Goal: Task Accomplishment & Management: Complete application form

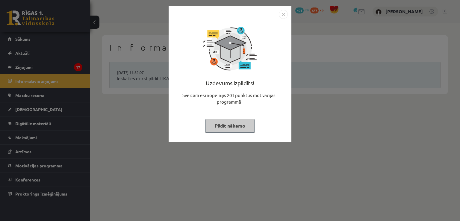
click at [243, 130] on button "Pildīt nākamo" at bounding box center [229, 126] width 49 height 14
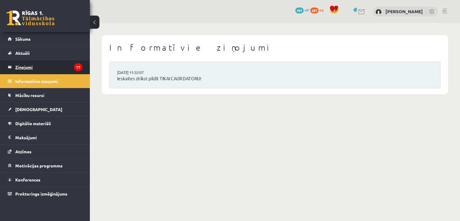
click at [66, 69] on legend "Ziņojumi 17" at bounding box center [48, 67] width 67 height 14
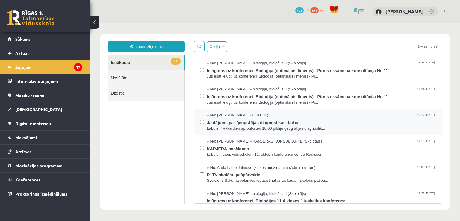
click at [251, 123] on span "Jautājums par ģeogrāfijas diagnostikas darbu" at bounding box center [321, 121] width 229 height 7
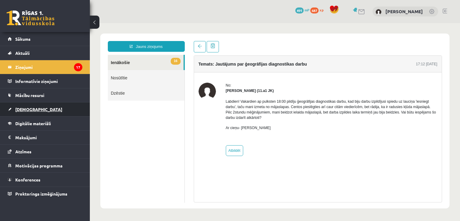
click at [34, 106] on link "[DEMOGRAPHIC_DATA]" at bounding box center [45, 109] width 74 height 14
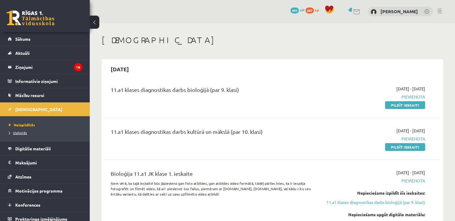
click at [22, 130] on span "Izlabotās" at bounding box center [18, 132] width 18 height 5
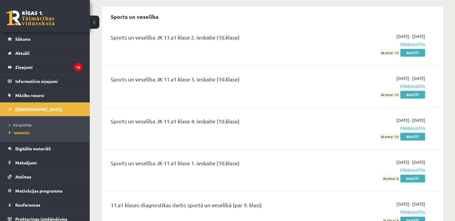
scroll to position [628, 0]
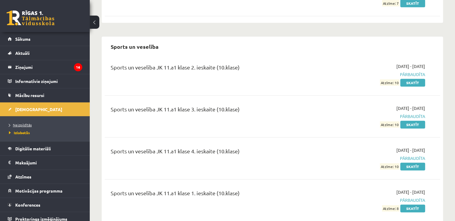
click at [27, 125] on span "Neizpildītās" at bounding box center [20, 124] width 23 height 5
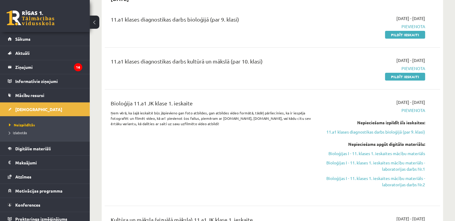
scroll to position [60, 0]
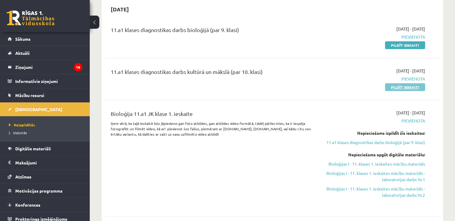
click at [402, 86] on link "Pildīt ieskaiti" at bounding box center [405, 87] width 40 height 8
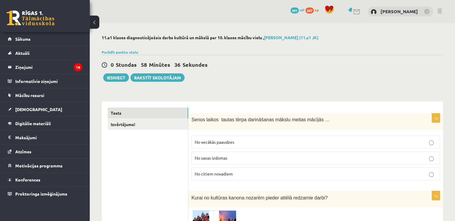
click at [346, 141] on p "No vecākās paaudzes" at bounding box center [316, 142] width 242 height 6
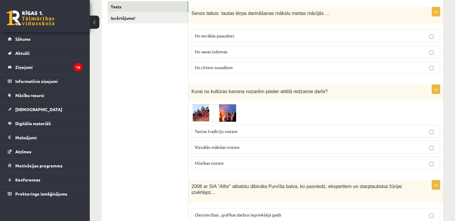
scroll to position [120, 0]
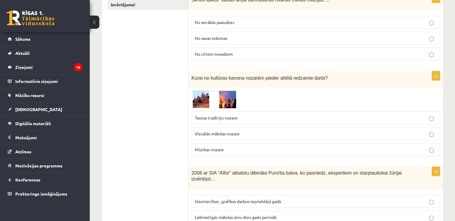
click at [229, 104] on img at bounding box center [213, 99] width 45 height 18
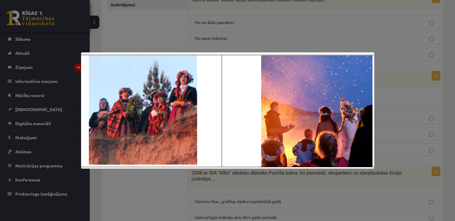
click at [171, 34] on div at bounding box center [227, 110] width 455 height 221
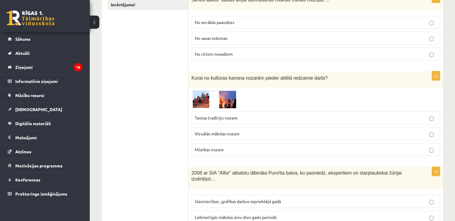
click at [225, 99] on img at bounding box center [213, 99] width 45 height 18
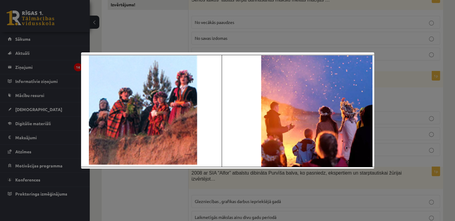
click at [170, 36] on div at bounding box center [227, 110] width 455 height 221
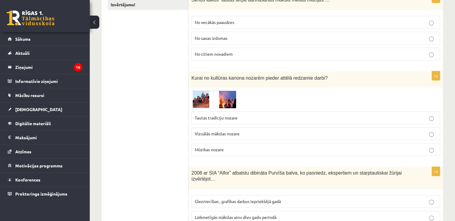
click at [230, 147] on p "Mūzikas nozare" at bounding box center [316, 149] width 242 height 6
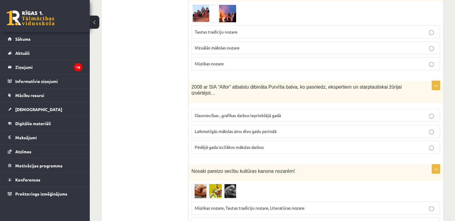
scroll to position [209, 0]
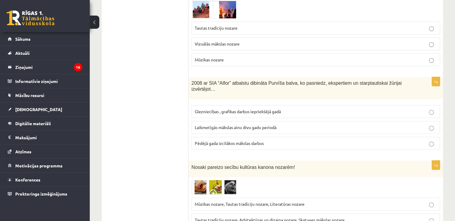
click at [257, 140] on span "Pēdējā gada izcilākos mākslas darbus" at bounding box center [229, 142] width 69 height 5
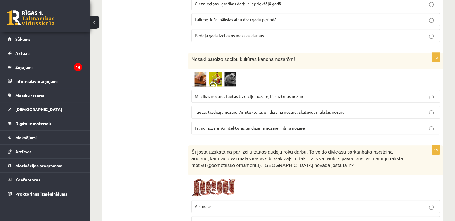
scroll to position [329, 0]
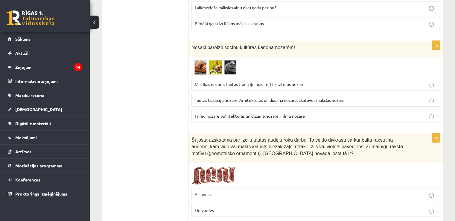
click at [209, 60] on img at bounding box center [213, 67] width 45 height 15
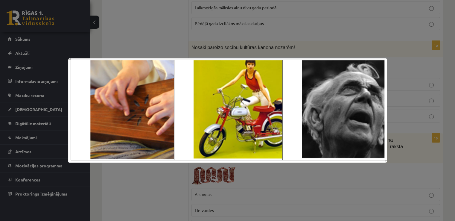
click at [152, 34] on div at bounding box center [227, 110] width 455 height 221
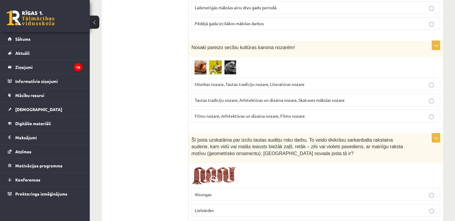
click at [215, 60] on img at bounding box center [213, 67] width 45 height 15
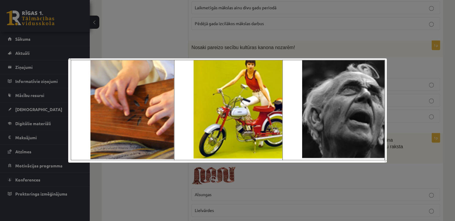
click at [156, 41] on div at bounding box center [227, 110] width 455 height 221
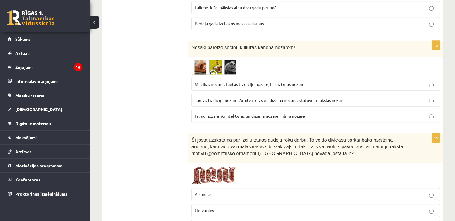
click at [223, 62] on img at bounding box center [213, 67] width 45 height 15
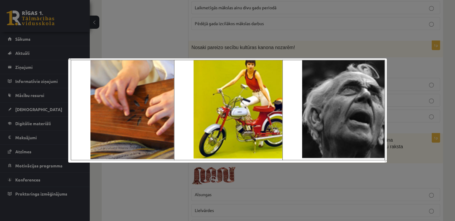
click at [126, 19] on div at bounding box center [227, 110] width 455 height 221
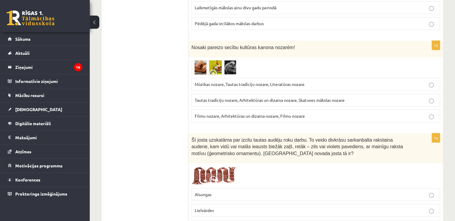
click at [207, 60] on img at bounding box center [213, 67] width 45 height 15
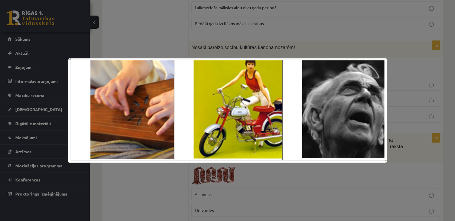
click at [160, 46] on div at bounding box center [227, 110] width 455 height 221
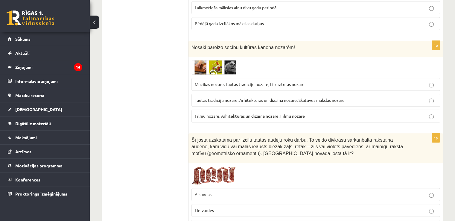
click at [224, 81] on span "Mūzikas nozare, Tautas tradīciju nozare, Literatūras nozare" at bounding box center [250, 83] width 110 height 5
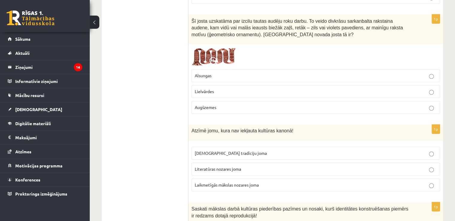
scroll to position [449, 0]
click at [220, 46] on img at bounding box center [213, 55] width 45 height 19
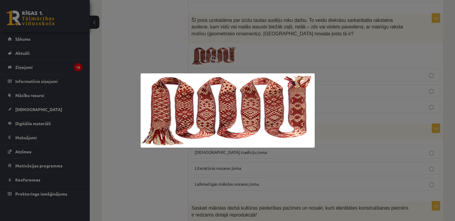
click at [133, 45] on div at bounding box center [227, 110] width 455 height 221
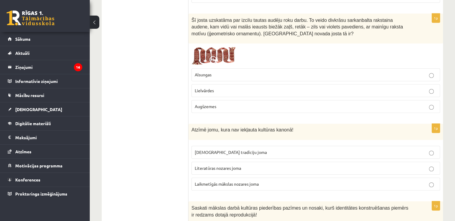
click at [204, 88] on span "Lielvārdes" at bounding box center [204, 90] width 19 height 5
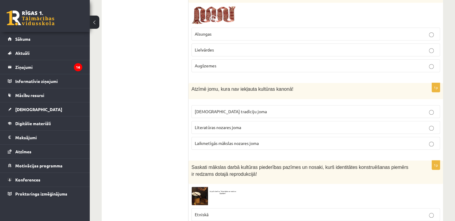
scroll to position [539, 0]
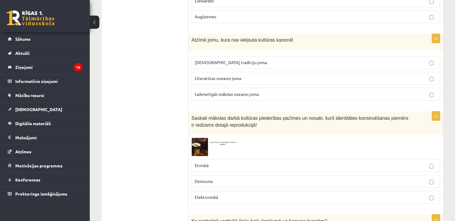
click at [213, 91] on span "Laikmetīgās mākslas nozares joma" at bounding box center [227, 93] width 64 height 5
click at [216, 75] on label "Literatūras nozares joma" at bounding box center [315, 78] width 249 height 13
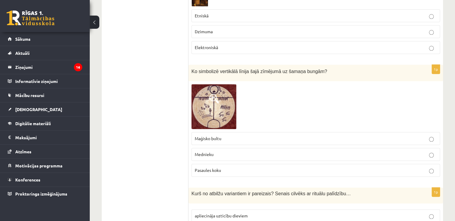
scroll to position [598, 0]
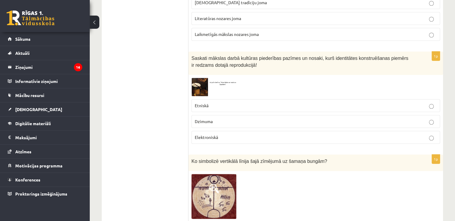
click at [222, 78] on img at bounding box center [213, 87] width 45 height 18
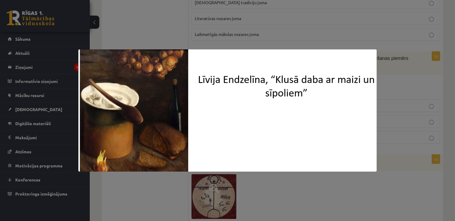
click at [163, 28] on div at bounding box center [227, 110] width 455 height 221
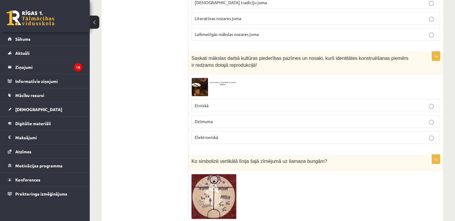
click at [209, 102] on p "Etniskā" at bounding box center [316, 105] width 242 height 6
click at [210, 118] on p "Dzimuma" at bounding box center [316, 121] width 242 height 6
click at [215, 134] on span "Elektroniskā" at bounding box center [206, 136] width 23 height 5
click at [212, 100] on label "Etniskā" at bounding box center [315, 105] width 249 height 13
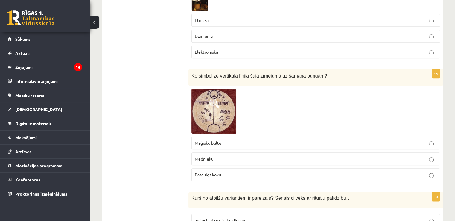
scroll to position [688, 0]
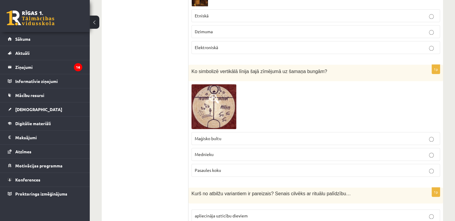
click at [209, 89] on img at bounding box center [213, 106] width 45 height 45
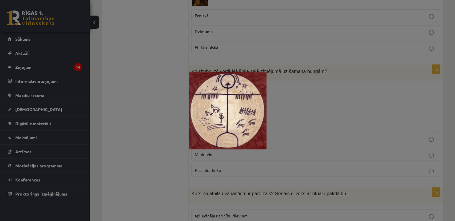
click at [176, 89] on div at bounding box center [227, 110] width 455 height 221
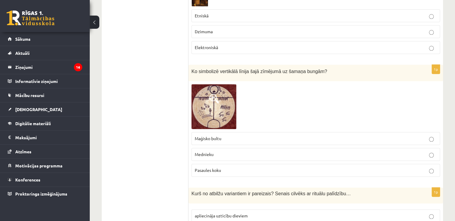
click at [212, 98] on img at bounding box center [213, 106] width 45 height 45
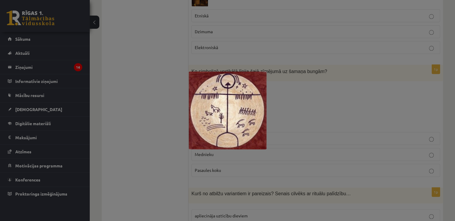
click at [182, 102] on div at bounding box center [227, 110] width 455 height 221
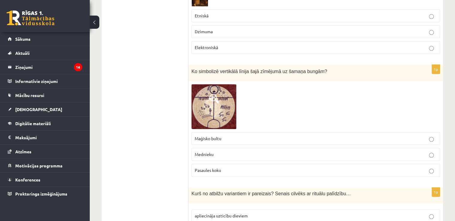
click at [210, 135] on p "Maģisko bultu" at bounding box center [316, 138] width 242 height 6
click at [214, 167] on span "Pasaules koku" at bounding box center [208, 169] width 26 height 5
click at [211, 94] on span at bounding box center [214, 99] width 10 height 10
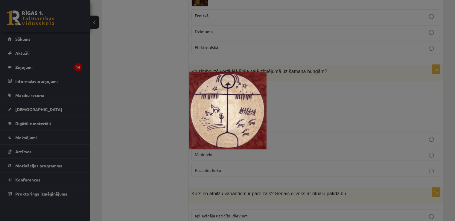
drag, startPoint x: 224, startPoint y: 98, endPoint x: 130, endPoint y: 114, distance: 95.9
click at [130, 114] on div at bounding box center [227, 110] width 455 height 221
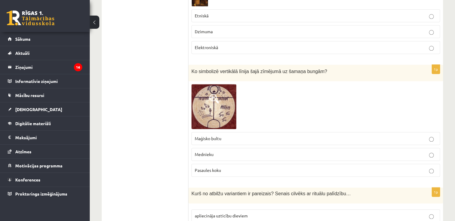
click at [215, 94] on span at bounding box center [214, 99] width 10 height 10
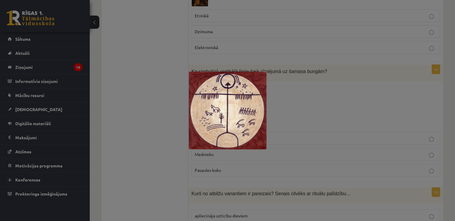
click at [161, 85] on div at bounding box center [227, 110] width 455 height 221
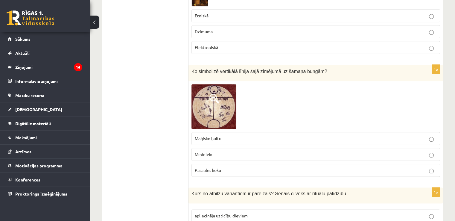
click at [210, 151] on span "Mednieku" at bounding box center [204, 153] width 19 height 5
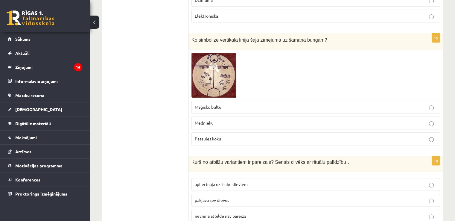
scroll to position [718, 0]
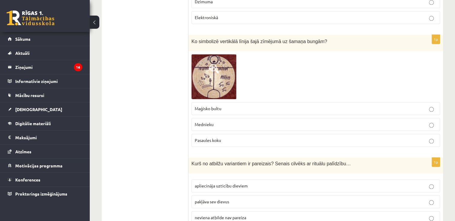
click at [215, 78] on img at bounding box center [213, 76] width 45 height 45
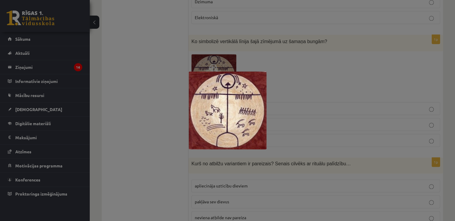
click at [156, 89] on div at bounding box center [227, 110] width 455 height 221
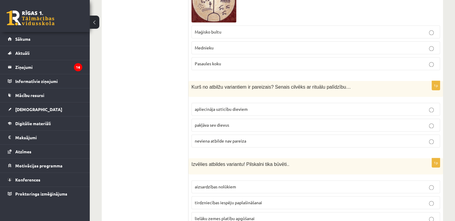
scroll to position [808, 0]
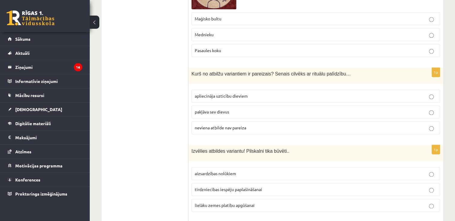
click at [247, 93] on span "apliecināja uzticību dieviem" at bounding box center [221, 95] width 53 height 5
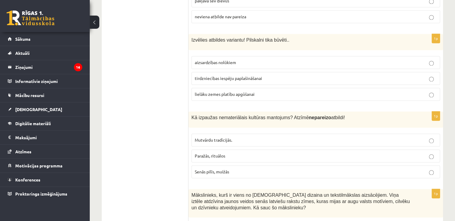
scroll to position [927, 0]
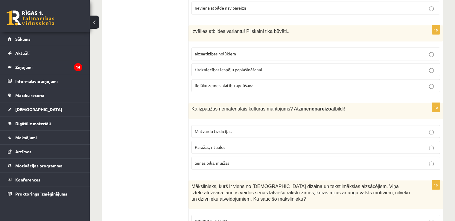
click at [231, 51] on span "aizsardzības nolūkiem" at bounding box center [215, 53] width 41 height 5
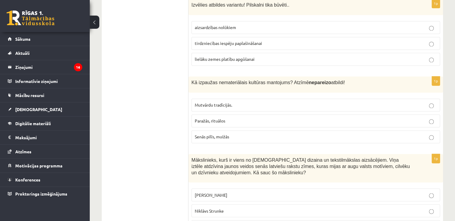
scroll to position [957, 0]
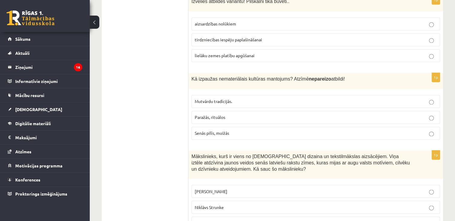
click at [220, 127] on label "Senās pilīs, muižās" at bounding box center [315, 133] width 249 height 13
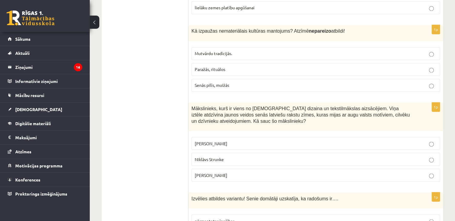
scroll to position [1017, 0]
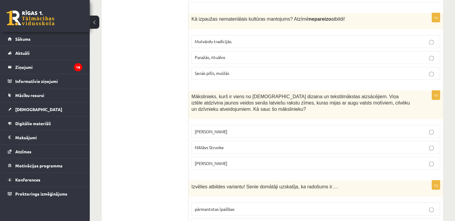
click at [220, 144] on span "Niklāvs Strunke" at bounding box center [209, 146] width 29 height 5
click at [244, 128] on p "Ansis Cīrulis" at bounding box center [316, 131] width 242 height 6
click at [228, 160] on p "Rihards Zariņš" at bounding box center [316, 163] width 242 height 6
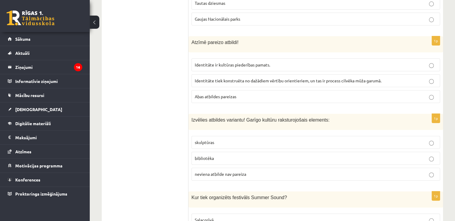
scroll to position [2423, 0]
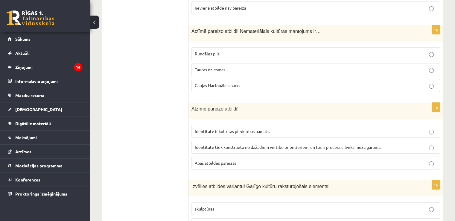
scroll to position [2243, 0]
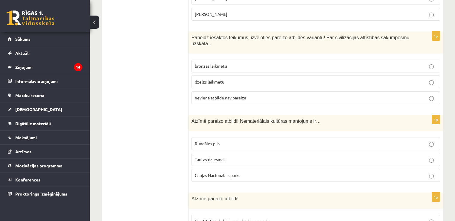
click at [228, 137] on label "Rundāles pils" at bounding box center [315, 143] width 249 height 13
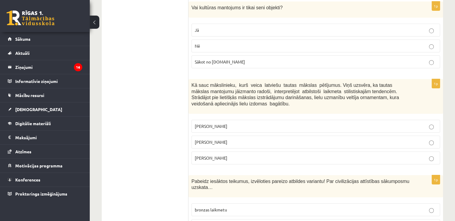
scroll to position [2094, 0]
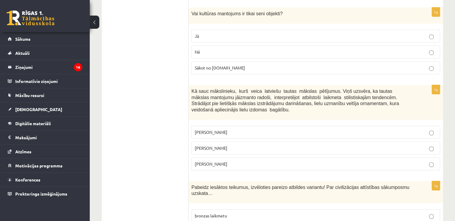
click at [214, 142] on label "Jūlijs Madernieks" at bounding box center [315, 148] width 249 height 13
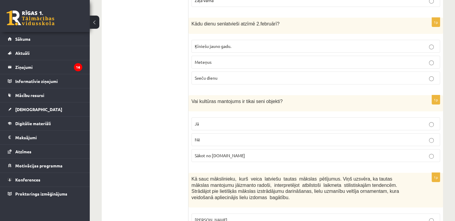
scroll to position [2004, 0]
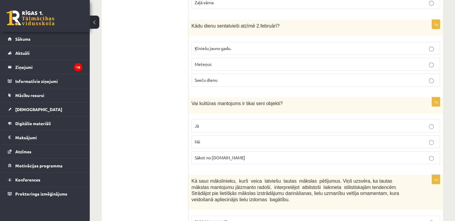
click at [226, 139] on p "Nē" at bounding box center [316, 142] width 242 height 6
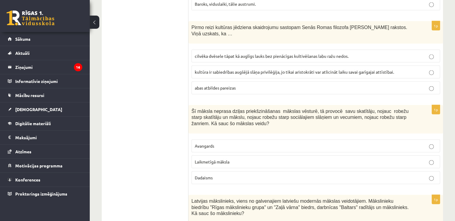
scroll to position [1465, 0]
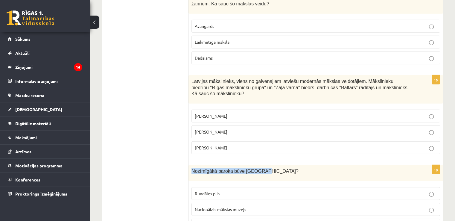
drag, startPoint x: 191, startPoint y: 148, endPoint x: 258, endPoint y: 146, distance: 67.3
click at [258, 165] on div "Nozīmīgākā baroka būve Latvijā?" at bounding box center [315, 173] width 255 height 16
click at [298, 165] on div "Nozīmīgākā baroka būve Latvijā?" at bounding box center [315, 173] width 255 height 16
click at [220, 190] on p "Rundāles pils" at bounding box center [316, 193] width 242 height 6
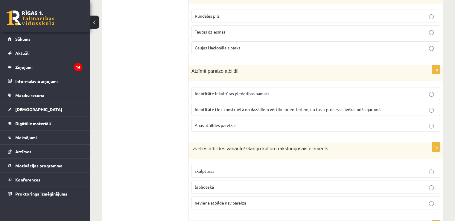
scroll to position [2333, 0]
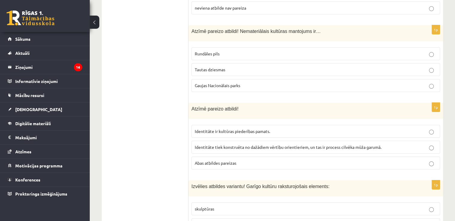
click at [296, 218] on label "bibliotēka" at bounding box center [315, 224] width 249 height 13
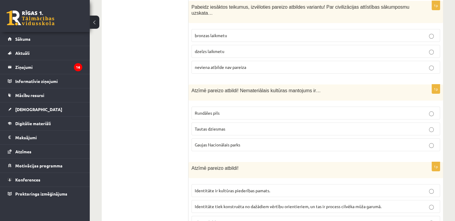
scroll to position [2273, 0]
click at [251, 188] on span "Identitāte ir kultūras piederības pamats." at bounding box center [232, 190] width 75 height 5
click at [281, 220] on p "Abas atbildes pareizas" at bounding box center [316, 223] width 242 height 6
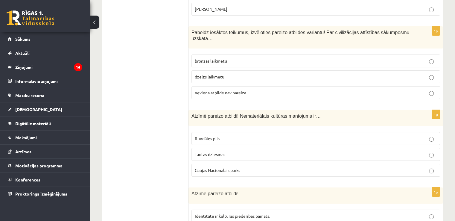
scroll to position [2183, 0]
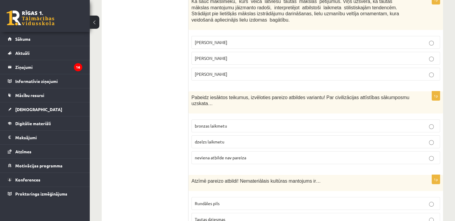
click at [269, 119] on label "bronzas laikmetu" at bounding box center [315, 125] width 249 height 13
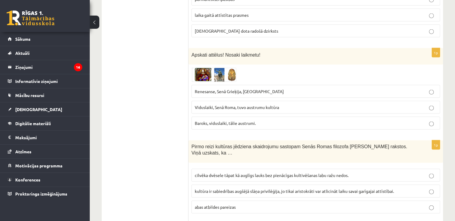
scroll to position [1137, 0]
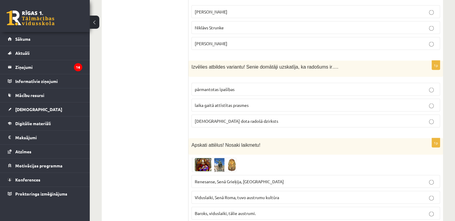
click at [233, 86] on p "pārmantotas īpašības" at bounding box center [316, 89] width 242 height 6
click at [239, 114] on label "dieva dota radošā dzirksts" at bounding box center [315, 120] width 249 height 13
click at [244, 102] on span "laika gaitā attīstītas prasmes" at bounding box center [222, 104] width 54 height 5
click at [235, 118] on span "dieva dota radošā dzirksts" at bounding box center [236, 120] width 83 height 5
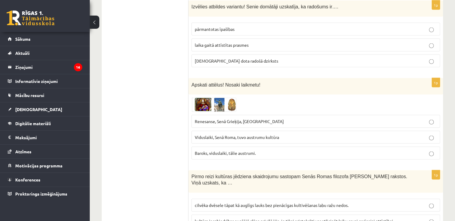
scroll to position [1257, 0]
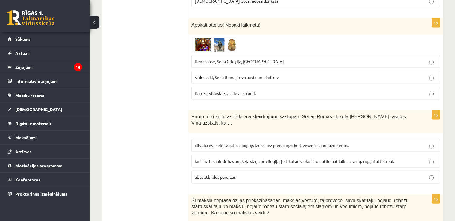
click at [221, 38] on img at bounding box center [213, 45] width 45 height 14
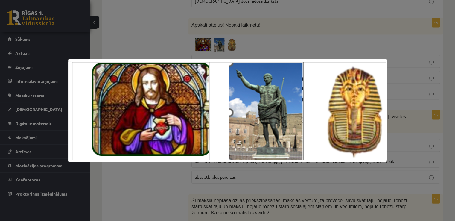
click at [187, 30] on div at bounding box center [227, 110] width 455 height 221
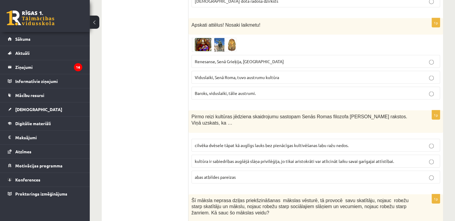
drag, startPoint x: 227, startPoint y: 51, endPoint x: 216, endPoint y: 40, distance: 15.4
click at [227, 59] on span "Renesanse, Senā Grieķija, Ēģipte" at bounding box center [239, 61] width 89 height 5
click at [215, 38] on img at bounding box center [213, 45] width 45 height 14
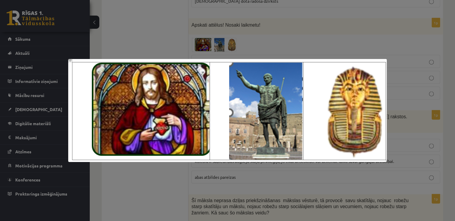
click at [154, 20] on div at bounding box center [227, 110] width 455 height 221
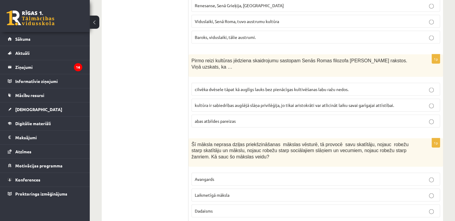
scroll to position [1316, 0]
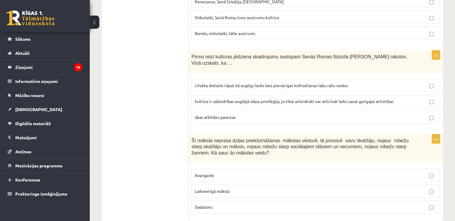
click at [217, 83] on span "cilvēka dvēsele tāpat kā auglīgs lauks bez pienācīgas kultivēšanas labu ražu ne…" at bounding box center [272, 85] width 154 height 5
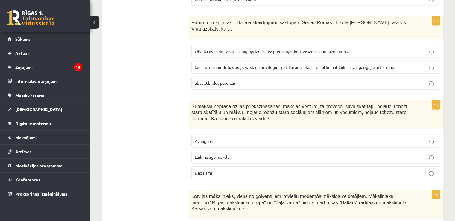
scroll to position [1376, 0]
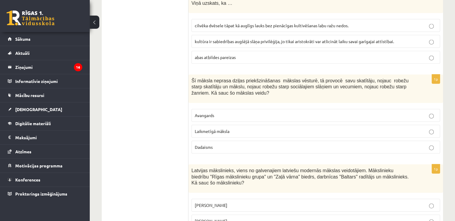
click at [213, 112] on span "Avangards" at bounding box center [204, 114] width 19 height 5
click at [227, 128] on span "Laikmetīgā māksla" at bounding box center [212, 130] width 35 height 5
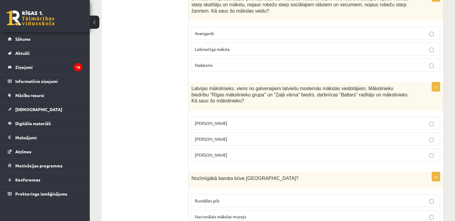
scroll to position [1466, 0]
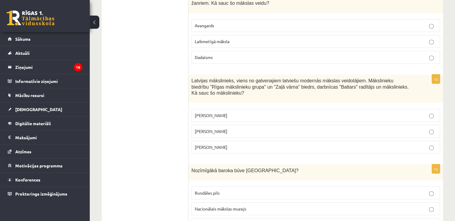
click at [223, 144] on p "Sigismunds Vidbergs" at bounding box center [316, 147] width 242 height 6
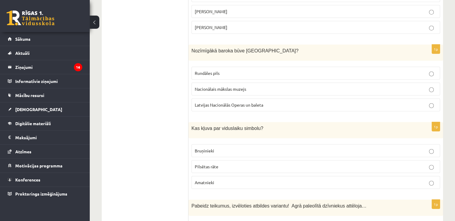
click at [218, 147] on p "Bruņinieki" at bounding box center [316, 150] width 242 height 6
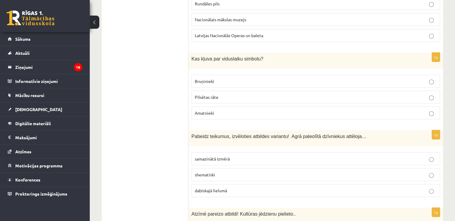
scroll to position [1705, 0]
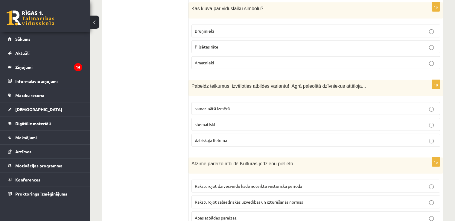
click at [224, 121] on p "shematiski" at bounding box center [316, 124] width 242 height 6
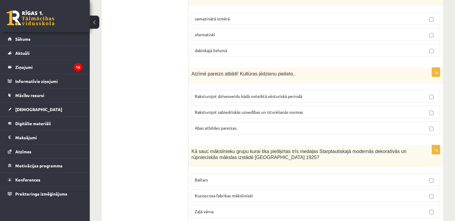
click at [225, 106] on label "Raksturojot sabiedriskās uzvedības un izturēšanās normas" at bounding box center [315, 112] width 249 height 13
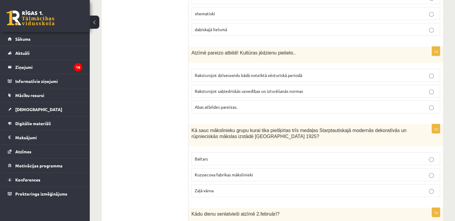
scroll to position [1855, 0]
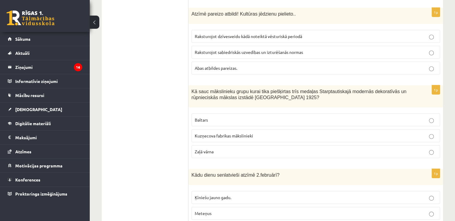
click at [216, 133] on span "Kuzņecova fabrikas mākslinieki" at bounding box center [224, 135] width 58 height 5
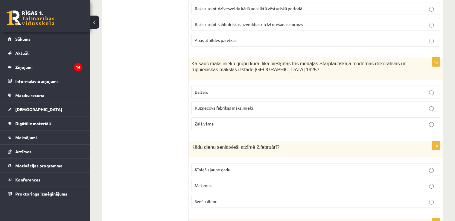
scroll to position [1915, 0]
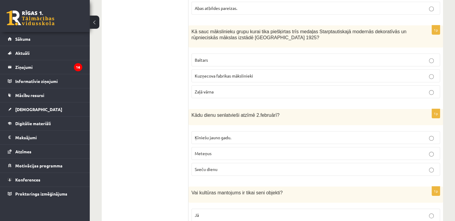
click at [216, 150] on p "Meteņus" at bounding box center [316, 153] width 242 height 6
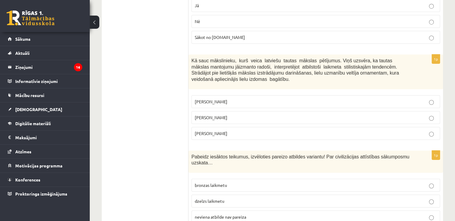
scroll to position [0, 0]
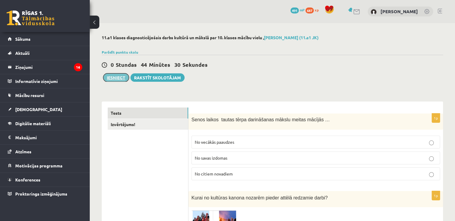
click at [120, 79] on button "Iesniegt" at bounding box center [116, 77] width 26 height 8
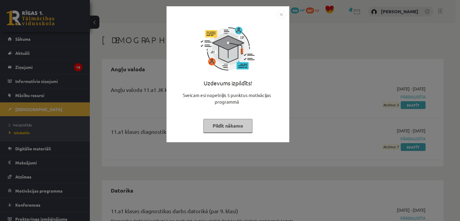
click at [233, 126] on button "Pildīt nākamo" at bounding box center [227, 126] width 49 height 14
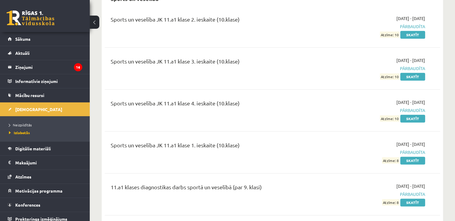
scroll to position [730, 0]
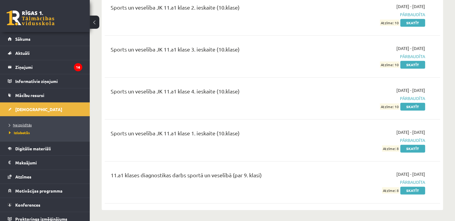
click at [32, 126] on link "Neizpildītās" at bounding box center [46, 124] width 75 height 5
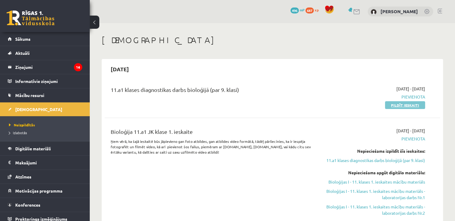
click at [412, 106] on link "Pildīt ieskaiti" at bounding box center [405, 105] width 40 height 8
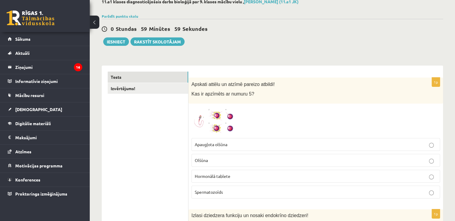
scroll to position [90, 0]
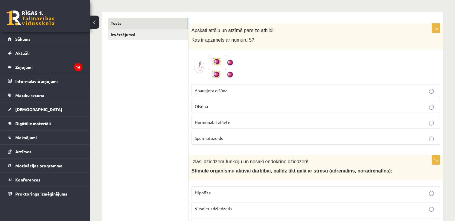
click at [206, 72] on img at bounding box center [213, 67] width 45 height 28
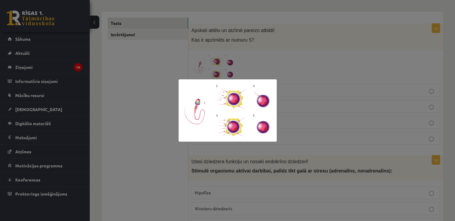
click at [173, 73] on div at bounding box center [227, 110] width 455 height 221
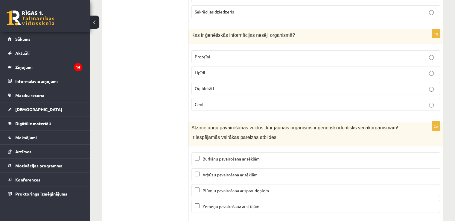
scroll to position [2194, 0]
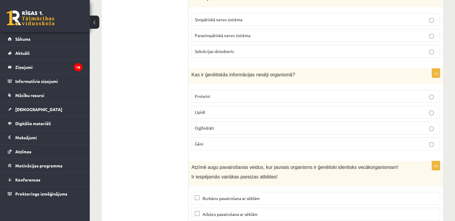
click at [232, 141] on p "Gēni" at bounding box center [316, 144] width 242 height 6
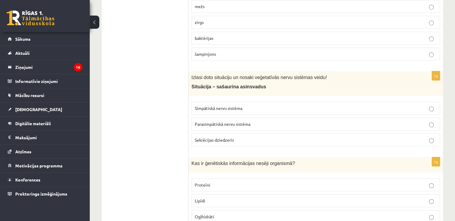
scroll to position [2104, 0]
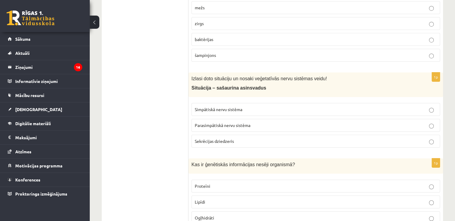
click at [236, 107] on span "Simpātiskā nervu sistēma" at bounding box center [219, 109] width 48 height 5
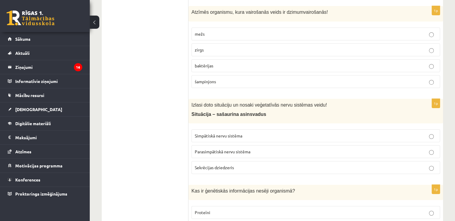
scroll to position [2044, 0]
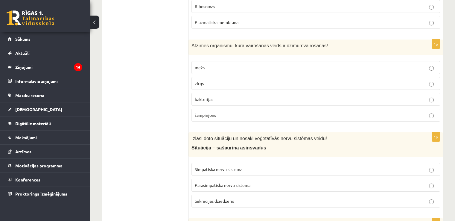
click at [249, 80] on label "zirgs" at bounding box center [315, 83] width 249 height 13
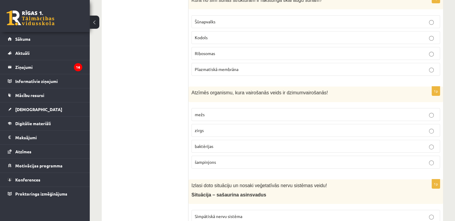
scroll to position [1954, 0]
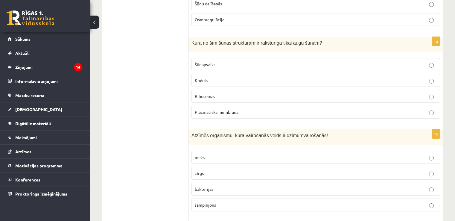
click at [280, 58] on label "Šūnapvalks" at bounding box center [315, 64] width 249 height 13
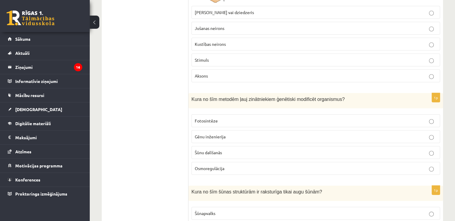
scroll to position [1805, 0]
click at [220, 134] on p "Gēnu inženierija" at bounding box center [316, 137] width 242 height 6
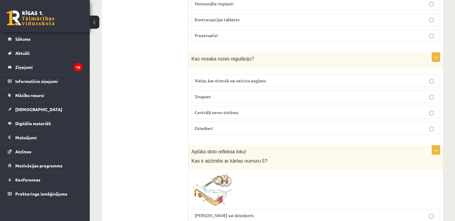
scroll to position [1595, 0]
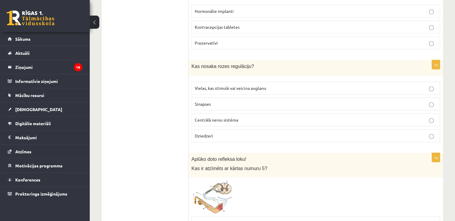
click at [255, 85] on label "Vielas, kas stimulē vai veicina augšanu" at bounding box center [315, 88] width 249 height 13
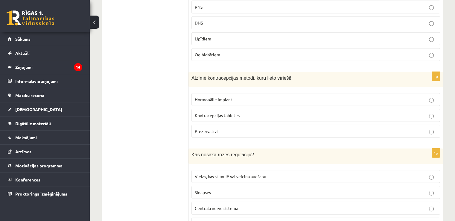
scroll to position [1506, 0]
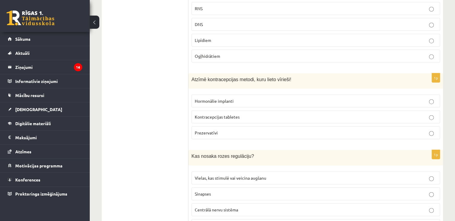
click at [232, 130] on p "Prezervatīvi" at bounding box center [316, 133] width 242 height 6
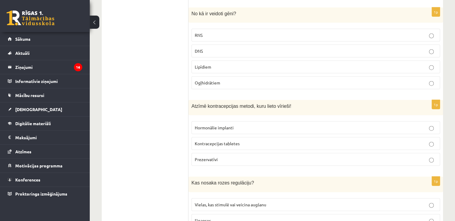
scroll to position [1416, 0]
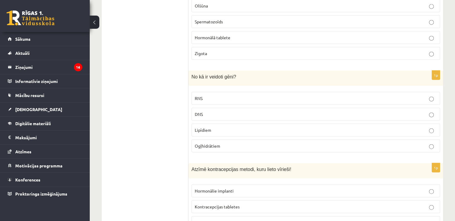
click at [224, 108] on label "DNS" at bounding box center [315, 114] width 249 height 13
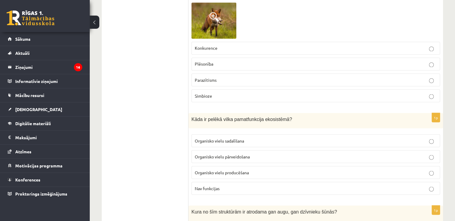
scroll to position [937, 0]
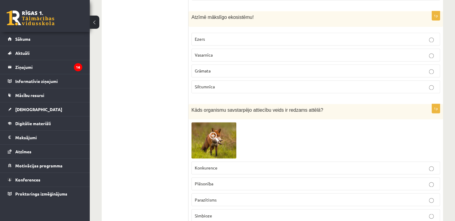
click at [212, 88] on label "Siltumnīca" at bounding box center [315, 86] width 249 height 13
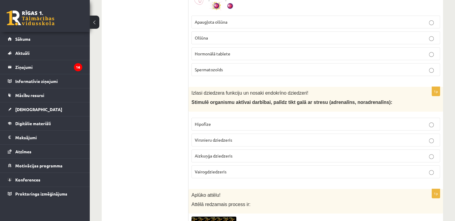
scroll to position [159, 0]
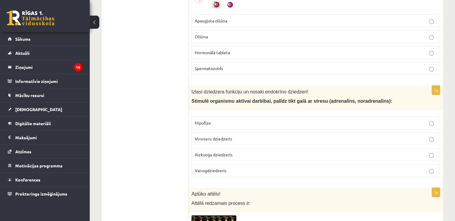
click at [214, 140] on p "Virsnieru dziedzeris" at bounding box center [316, 139] width 242 height 6
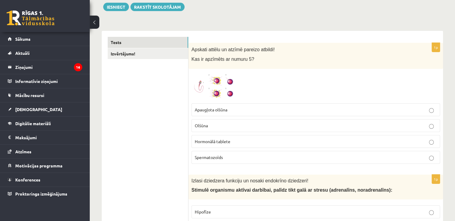
scroll to position [70, 0]
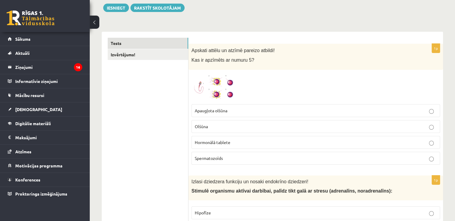
click at [217, 80] on img at bounding box center [213, 87] width 45 height 28
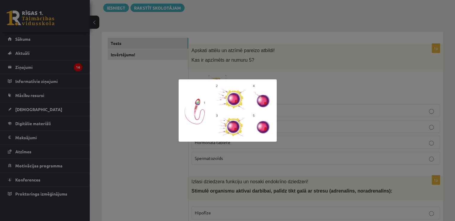
click at [128, 89] on div at bounding box center [227, 110] width 455 height 221
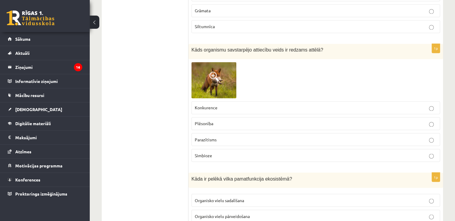
scroll to position [997, 0]
click at [223, 78] on img at bounding box center [213, 80] width 45 height 36
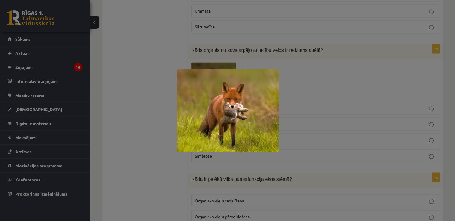
click at [172, 68] on div at bounding box center [227, 110] width 455 height 221
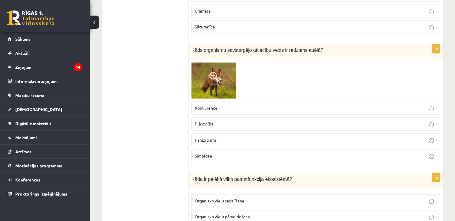
click at [212, 105] on span "Konkurence" at bounding box center [206, 107] width 23 height 5
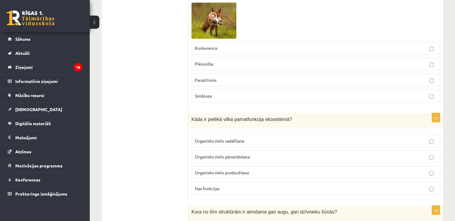
scroll to position [1087, 0]
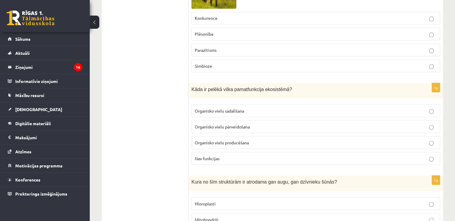
click at [208, 140] on p "Organisko vielu producēšana" at bounding box center [316, 142] width 242 height 6
click at [217, 125] on label "Organisko vielu pārveidošana" at bounding box center [315, 126] width 249 height 13
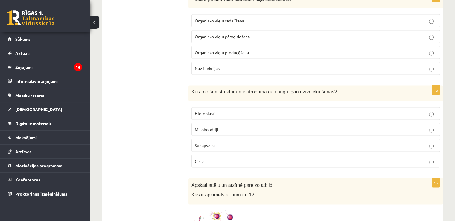
scroll to position [1207, 0]
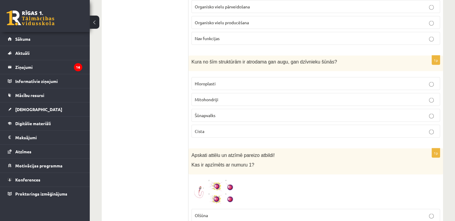
click at [219, 97] on p "Mitohondriji" at bounding box center [316, 99] width 242 height 6
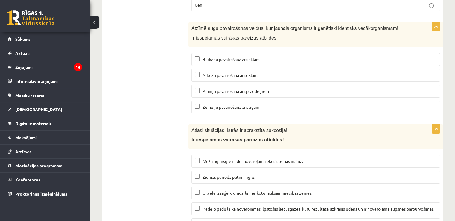
scroll to position [2324, 0]
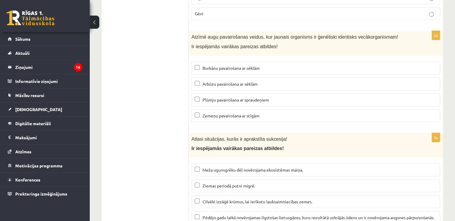
click at [251, 113] on span "Zemeņu pavairošana ar stīgām" at bounding box center [231, 115] width 57 height 5
click at [248, 97] on p "Plūmju pavairošana ar spraudeņiem" at bounding box center [316, 100] width 242 height 6
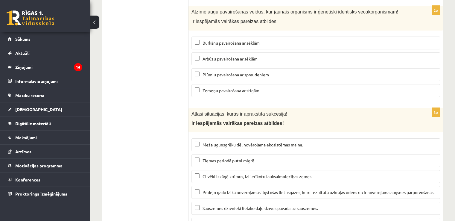
scroll to position [2384, 0]
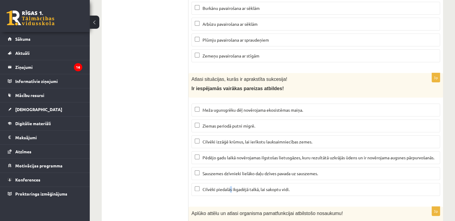
click at [230, 186] on span "Cilvēki piedalās ikgadējā talkā, lai sakoptu vidi." at bounding box center [246, 188] width 87 height 5
click at [229, 154] on p "Pēdējo gadu laikā novērojamas ilgstošas lietusgāzes, kuru rezultātā uzkrājās ūd…" at bounding box center [316, 157] width 242 height 6
drag, startPoint x: 227, startPoint y: 168, endPoint x: 223, endPoint y: 164, distance: 5.3
click at [227, 171] on span "Sauszemes dzīvnieki lielāko daļu dzīves pavada uz sauszemes." at bounding box center [260, 173] width 115 height 5
click at [236, 107] on span "Meža ugunsgrēku dēļ novērojama ekosistēmas maiņa." at bounding box center [253, 109] width 101 height 5
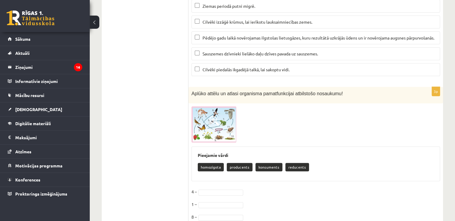
scroll to position [2523, 0]
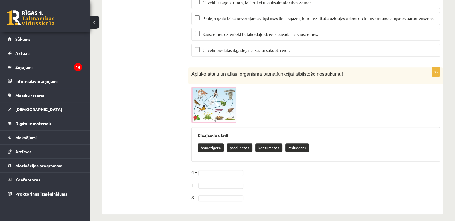
click at [220, 93] on img at bounding box center [213, 105] width 45 height 36
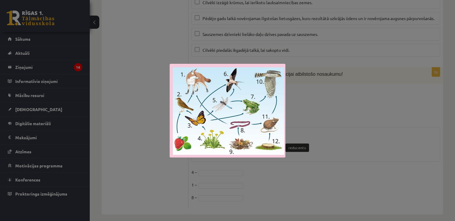
click at [174, 42] on div at bounding box center [227, 110] width 455 height 221
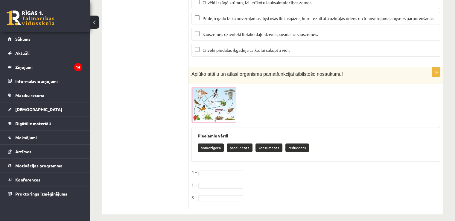
click at [221, 101] on img at bounding box center [213, 105] width 45 height 36
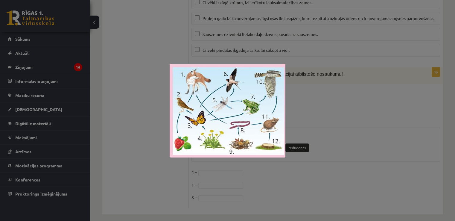
click at [158, 114] on div at bounding box center [227, 110] width 455 height 221
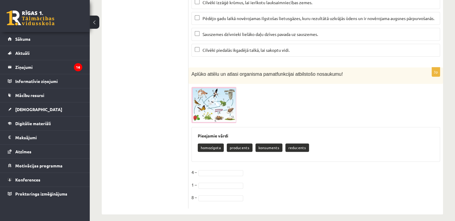
click at [211, 101] on img at bounding box center [213, 105] width 45 height 36
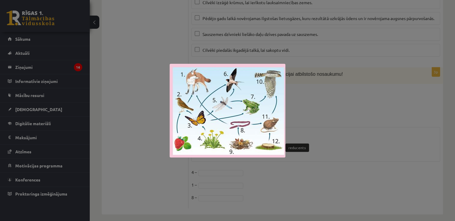
click at [126, 116] on div at bounding box center [227, 110] width 455 height 221
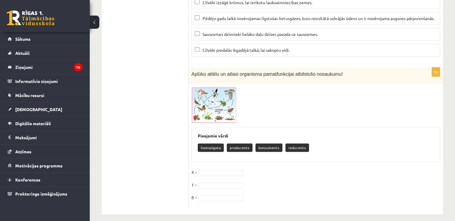
click at [222, 108] on img at bounding box center [213, 105] width 45 height 36
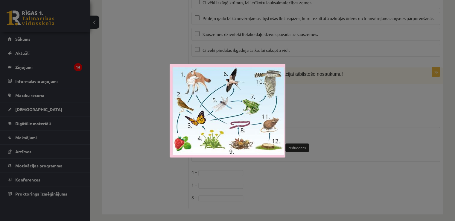
click at [158, 112] on div at bounding box center [227, 110] width 455 height 221
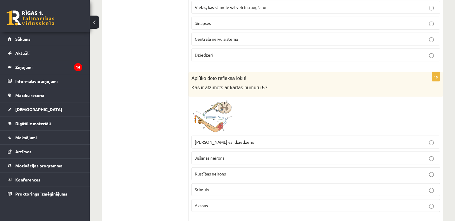
scroll to position [1685, 0]
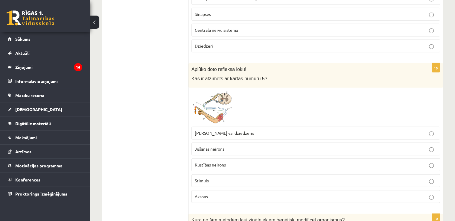
click at [217, 91] on img at bounding box center [213, 107] width 45 height 33
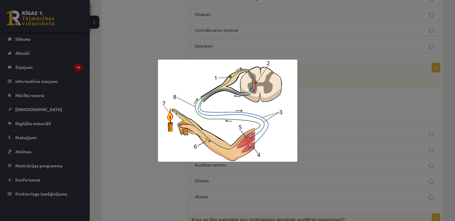
click at [180, 47] on div at bounding box center [227, 110] width 455 height 221
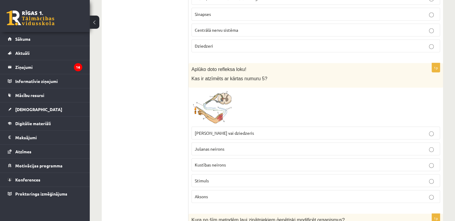
click at [230, 130] on span "Muskulis vai dziedzeris" at bounding box center [224, 132] width 59 height 5
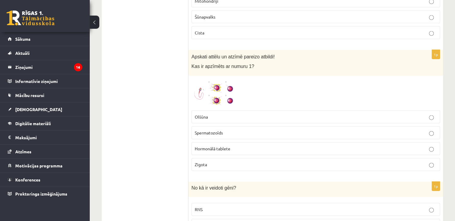
scroll to position [1296, 0]
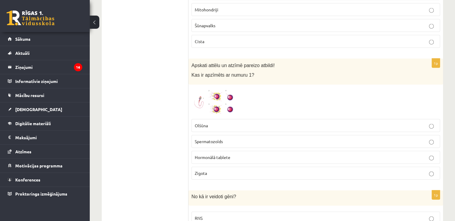
click at [213, 97] on span at bounding box center [214, 102] width 10 height 10
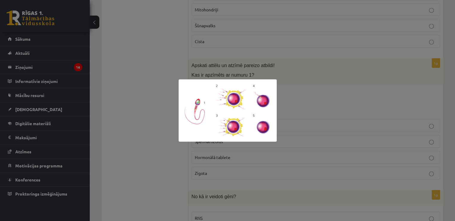
click at [169, 106] on div at bounding box center [227, 110] width 455 height 221
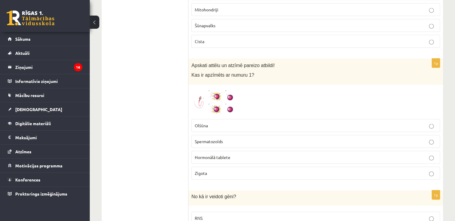
click at [219, 98] on img at bounding box center [213, 102] width 45 height 28
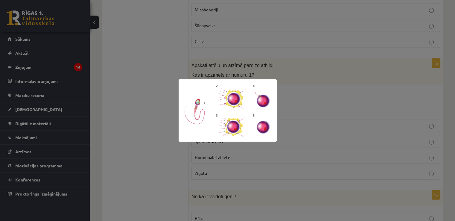
click at [178, 105] on div at bounding box center [227, 110] width 455 height 221
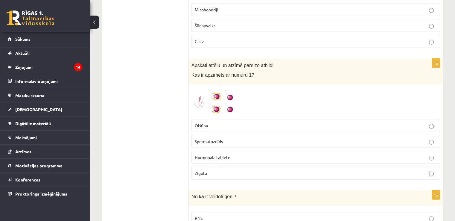
click at [216, 103] on img at bounding box center [213, 102] width 45 height 28
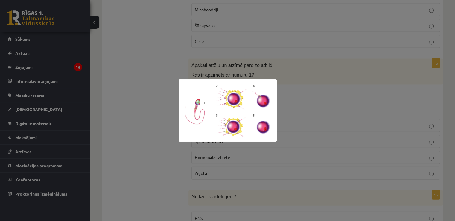
click at [169, 121] on div at bounding box center [227, 110] width 455 height 221
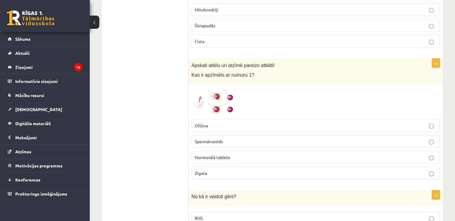
click at [218, 98] on span at bounding box center [214, 102] width 10 height 10
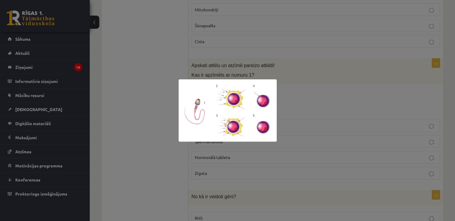
click at [163, 119] on div at bounding box center [227, 110] width 455 height 221
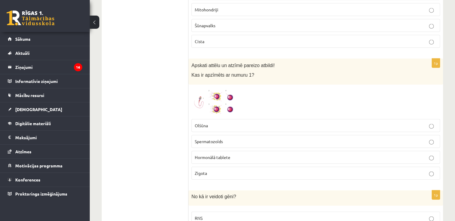
click at [209, 139] on span "Spermatozoīds" at bounding box center [209, 141] width 28 height 5
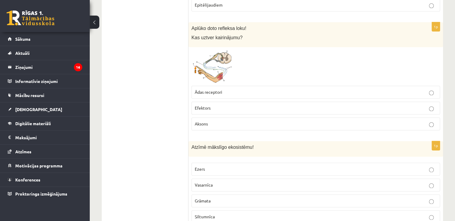
scroll to position [758, 0]
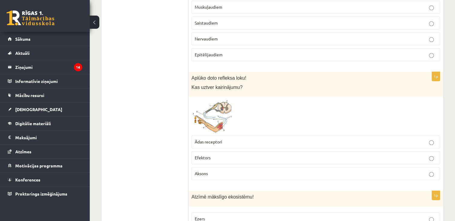
click at [212, 104] on img at bounding box center [213, 116] width 45 height 33
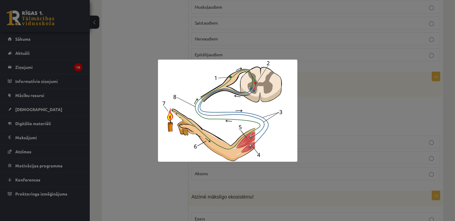
click at [150, 115] on div at bounding box center [227, 110] width 455 height 221
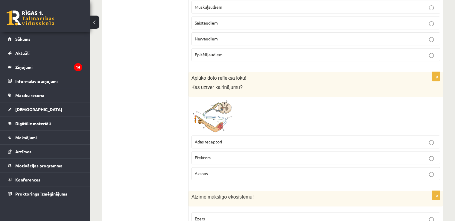
click at [209, 139] on span "Ādas receptori" at bounding box center [209, 141] width 28 height 5
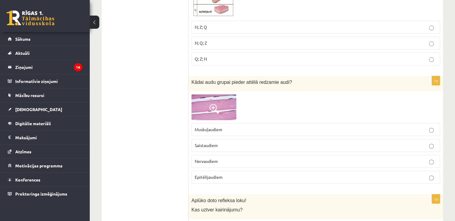
scroll to position [638, 0]
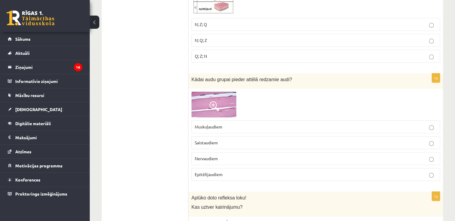
click at [217, 93] on img at bounding box center [213, 105] width 45 height 26
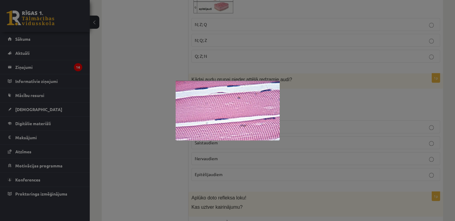
click at [169, 97] on div at bounding box center [227, 110] width 455 height 221
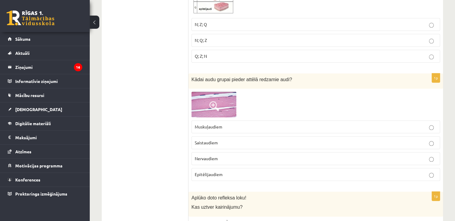
click at [220, 126] on p "Muskuļaudiem" at bounding box center [316, 127] width 242 height 6
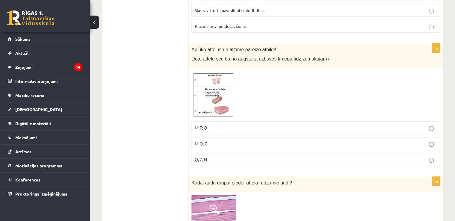
scroll to position [518, 0]
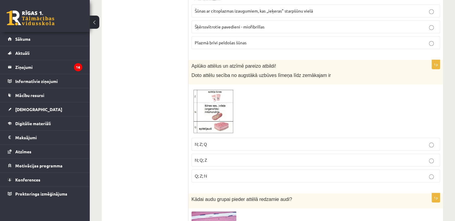
click at [219, 102] on span at bounding box center [214, 102] width 10 height 10
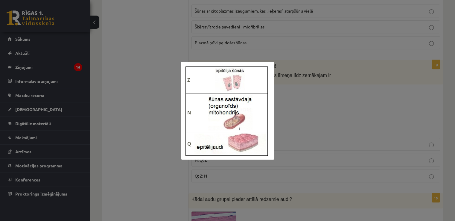
click at [163, 103] on div at bounding box center [227, 110] width 455 height 221
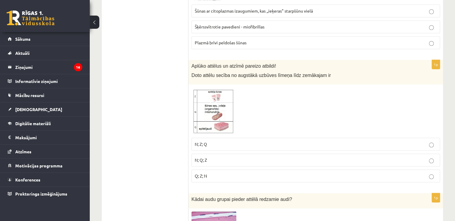
click at [211, 157] on p "N; Q; Z" at bounding box center [316, 160] width 242 height 6
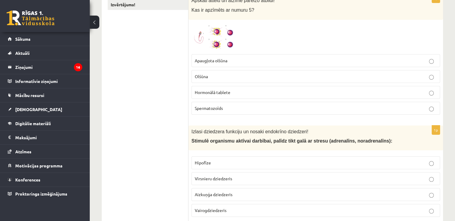
scroll to position [60, 0]
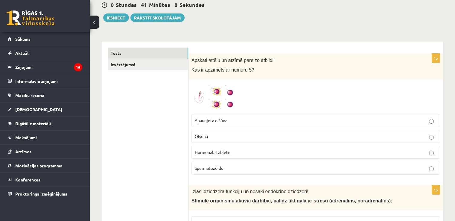
click at [225, 132] on label "Olšūna" at bounding box center [315, 136] width 249 height 13
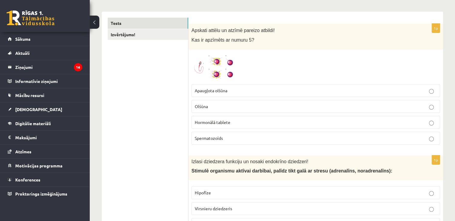
scroll to position [90, 0]
click at [227, 63] on img at bounding box center [213, 67] width 45 height 28
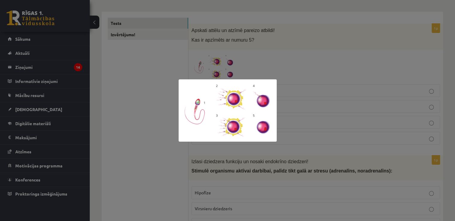
click at [179, 85] on img at bounding box center [228, 110] width 98 height 62
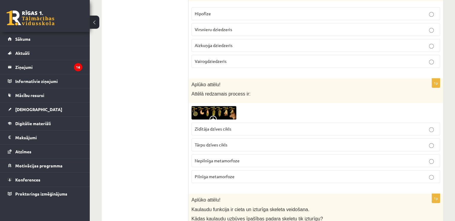
scroll to position [269, 0]
click at [222, 107] on img at bounding box center [213, 111] width 45 height 13
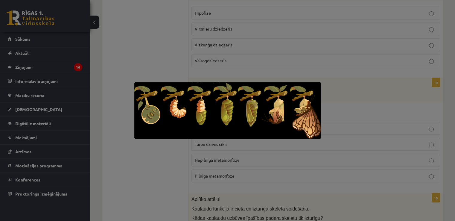
click at [135, 111] on img at bounding box center [227, 110] width 187 height 56
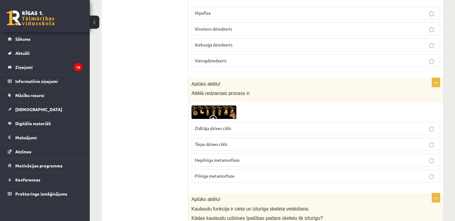
click at [220, 114] on img at bounding box center [213, 111] width 45 height 13
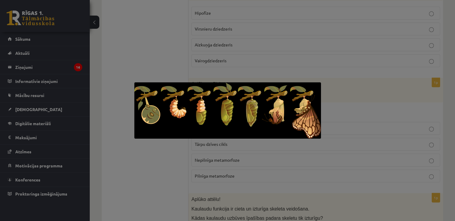
click at [135, 143] on div at bounding box center [227, 110] width 455 height 221
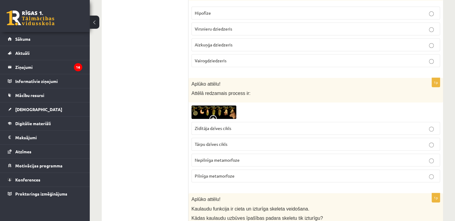
click at [224, 144] on span "Tārpu dzīves cikls" at bounding box center [211, 143] width 33 height 5
click at [220, 175] on span "Pilnīga metamorfoze" at bounding box center [215, 175] width 40 height 5
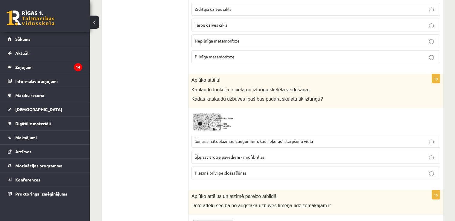
scroll to position [419, 0]
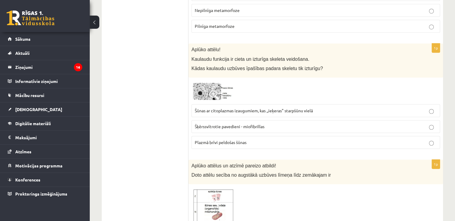
click at [255, 112] on p "Šūnas ar citoplazmas izaugumiem, kas ,,ieķeras" starpšūnu vielā" at bounding box center [316, 110] width 242 height 6
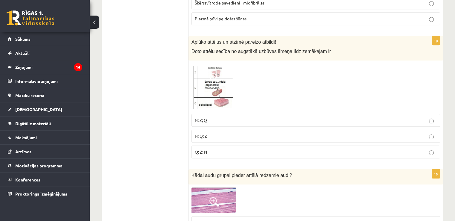
scroll to position [0, 0]
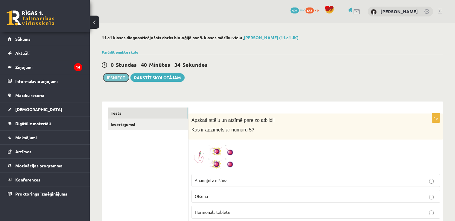
click at [117, 75] on button "Iesniegt" at bounding box center [116, 77] width 26 height 8
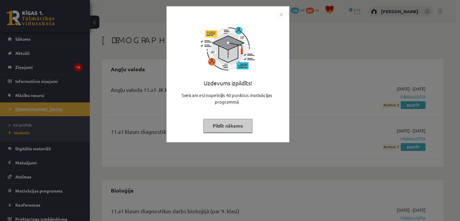
click at [230, 129] on button "Pildīt nākamo" at bounding box center [227, 126] width 49 height 14
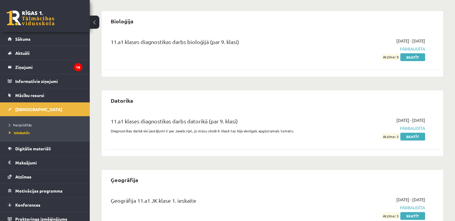
scroll to position [180, 0]
